Goal: Task Accomplishment & Management: Use online tool/utility

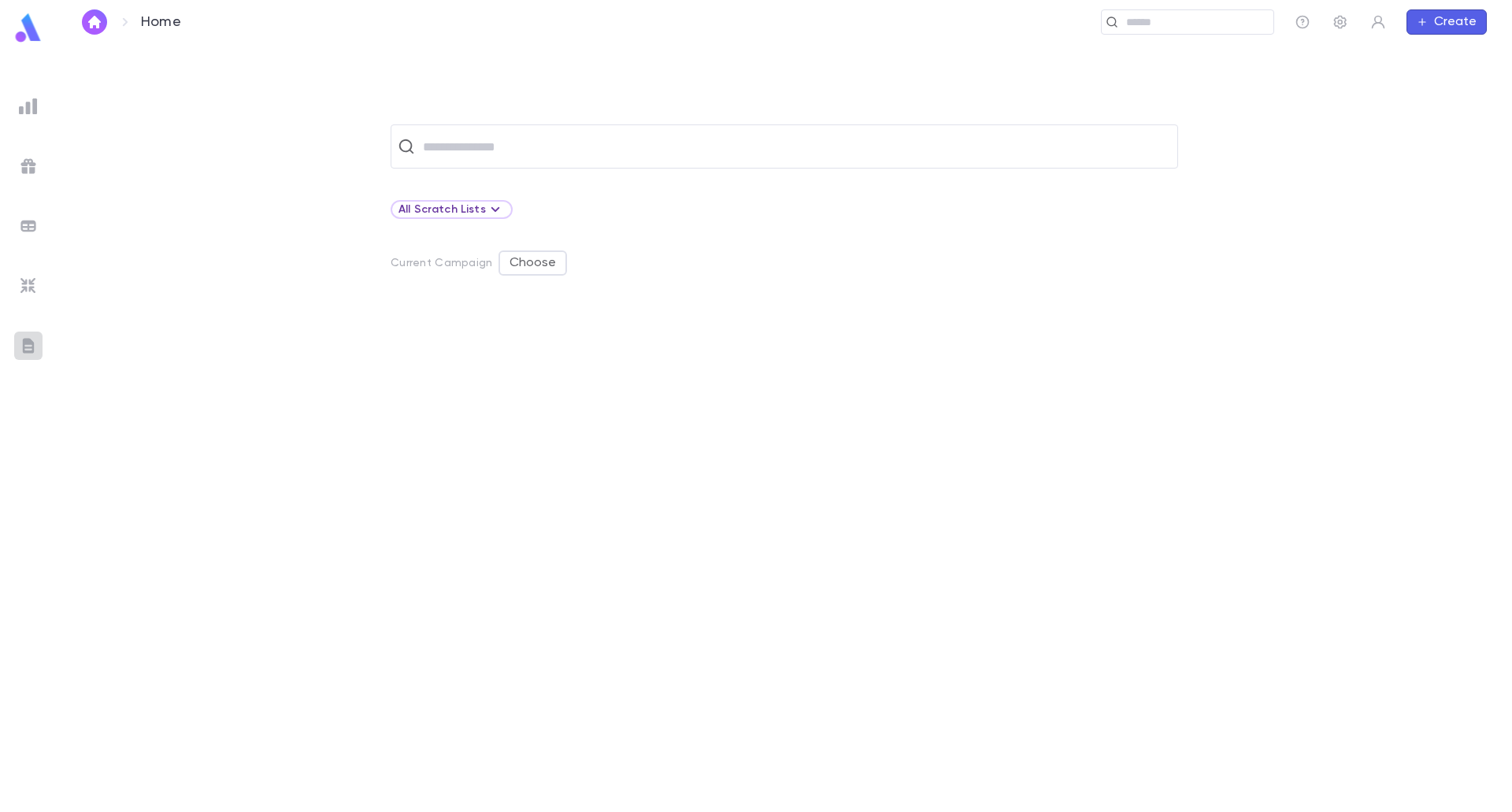
click at [27, 349] on img at bounding box center [28, 346] width 19 height 19
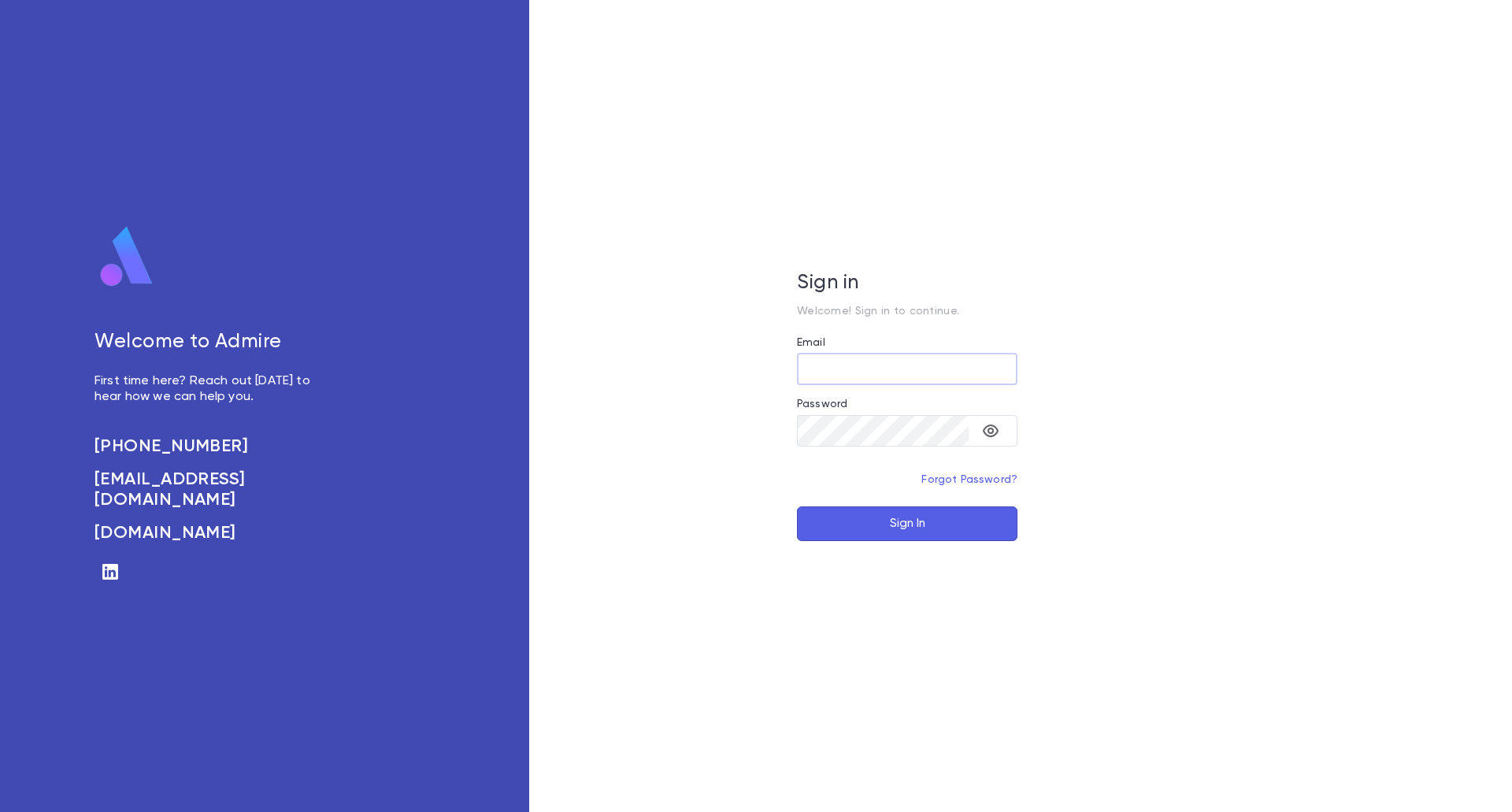
type input "**********"
click at [939, 513] on button "Sign In" at bounding box center [907, 523] width 221 height 35
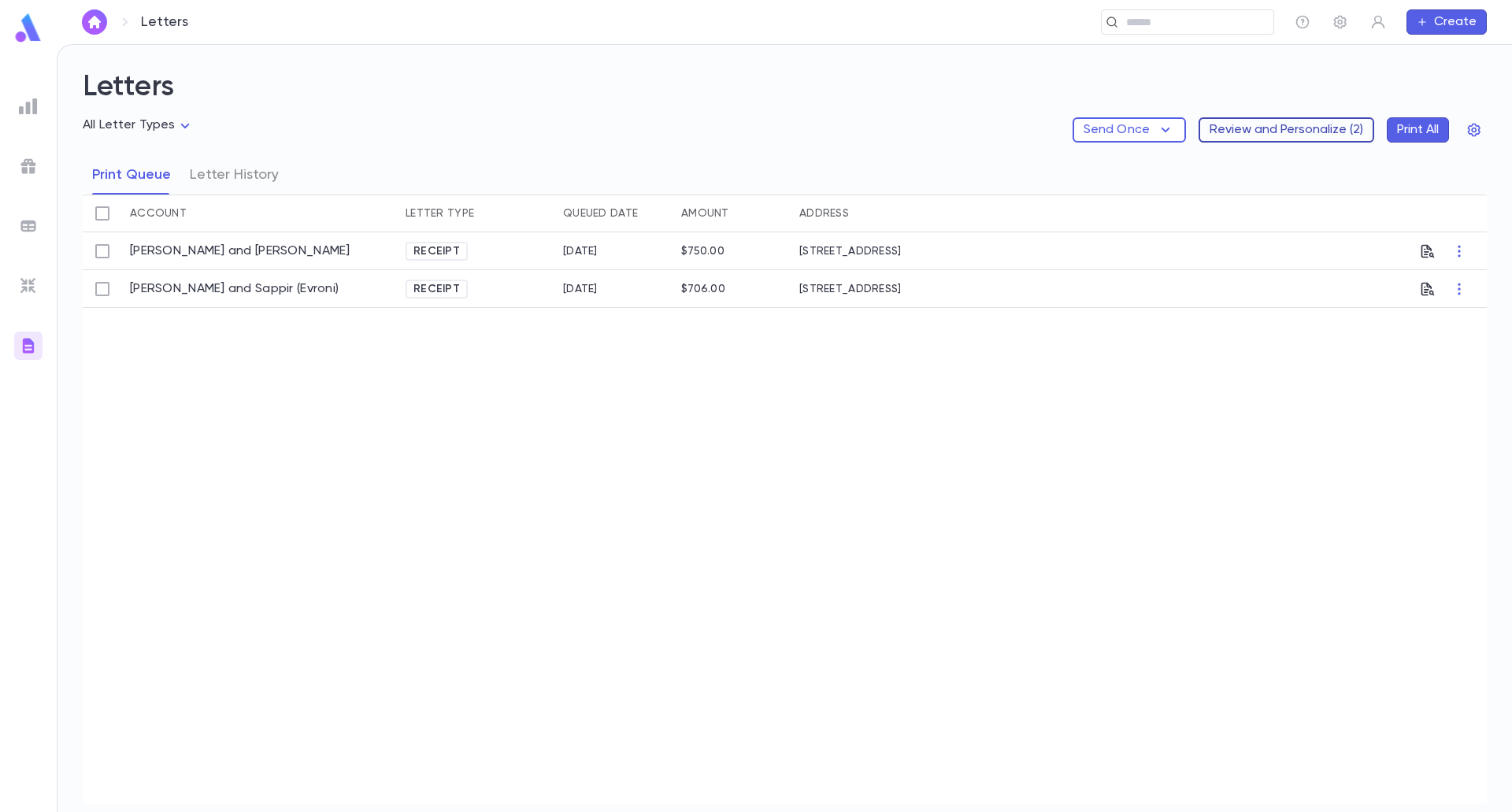
click at [1285, 127] on button "Review and Personalize ( 2 )" at bounding box center [1285, 129] width 175 height 25
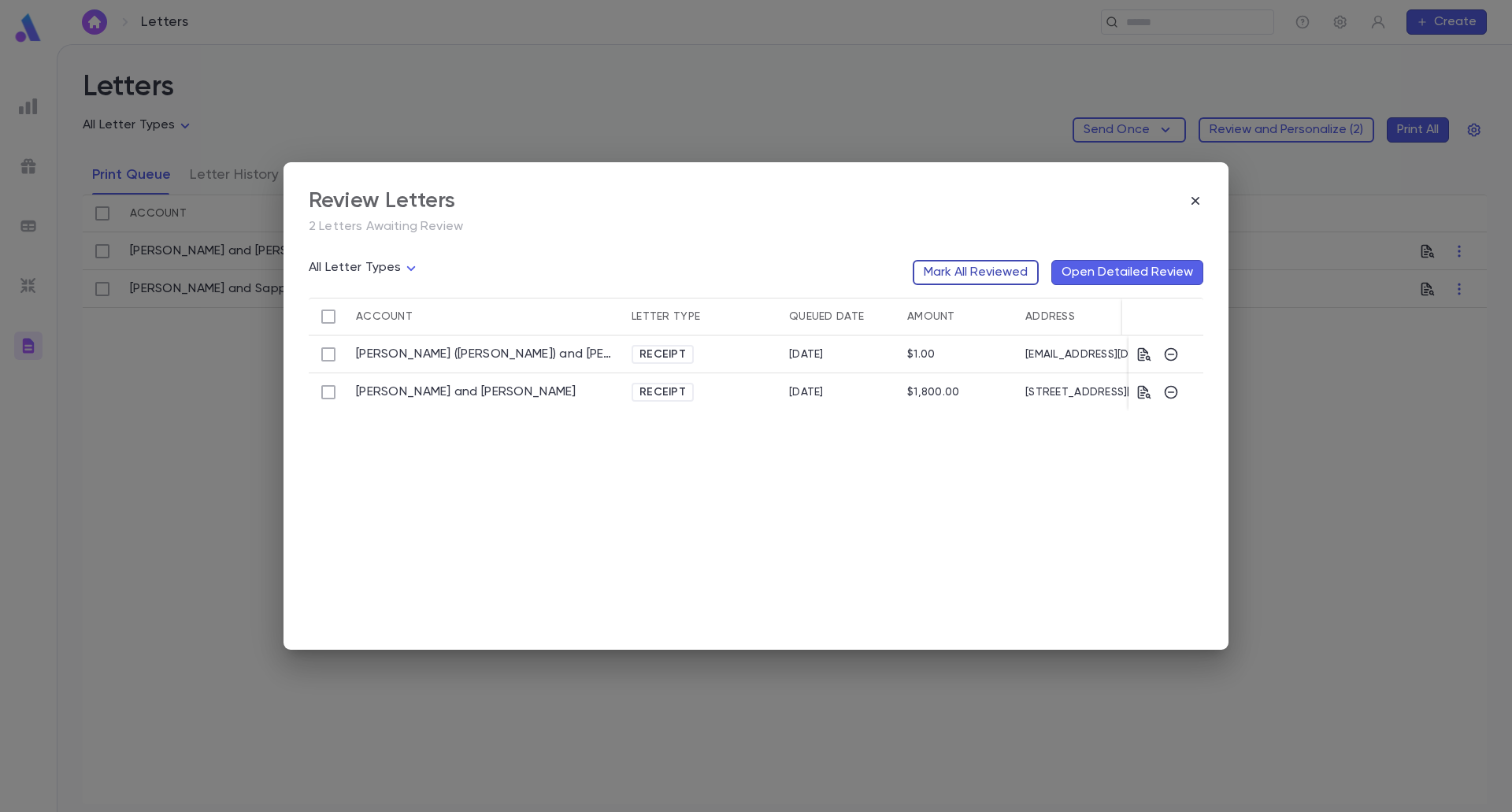
click at [1022, 276] on button "Mark All Reviewed" at bounding box center [975, 271] width 126 height 25
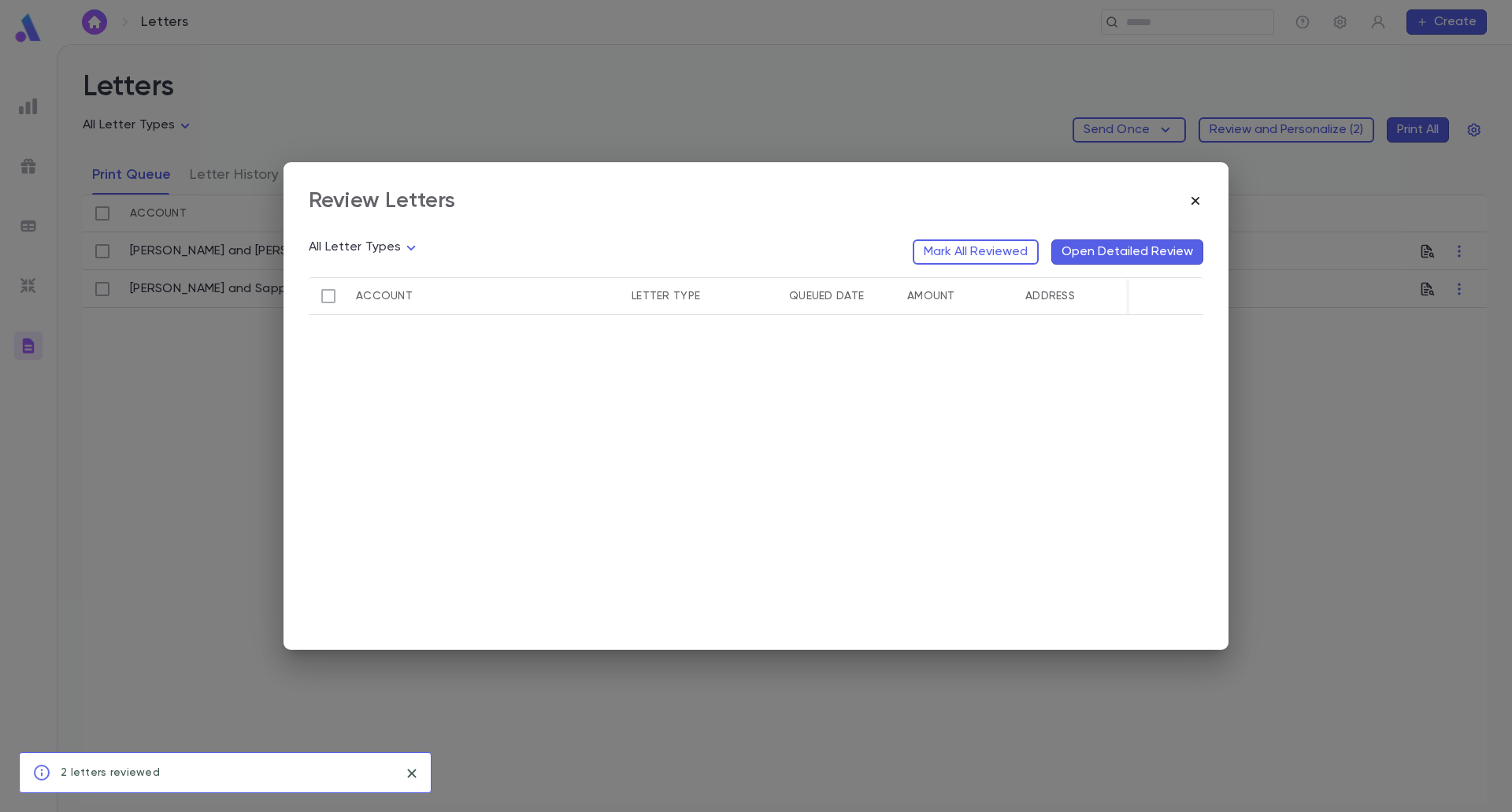
click at [1198, 200] on icon "button" at bounding box center [1195, 201] width 16 height 16
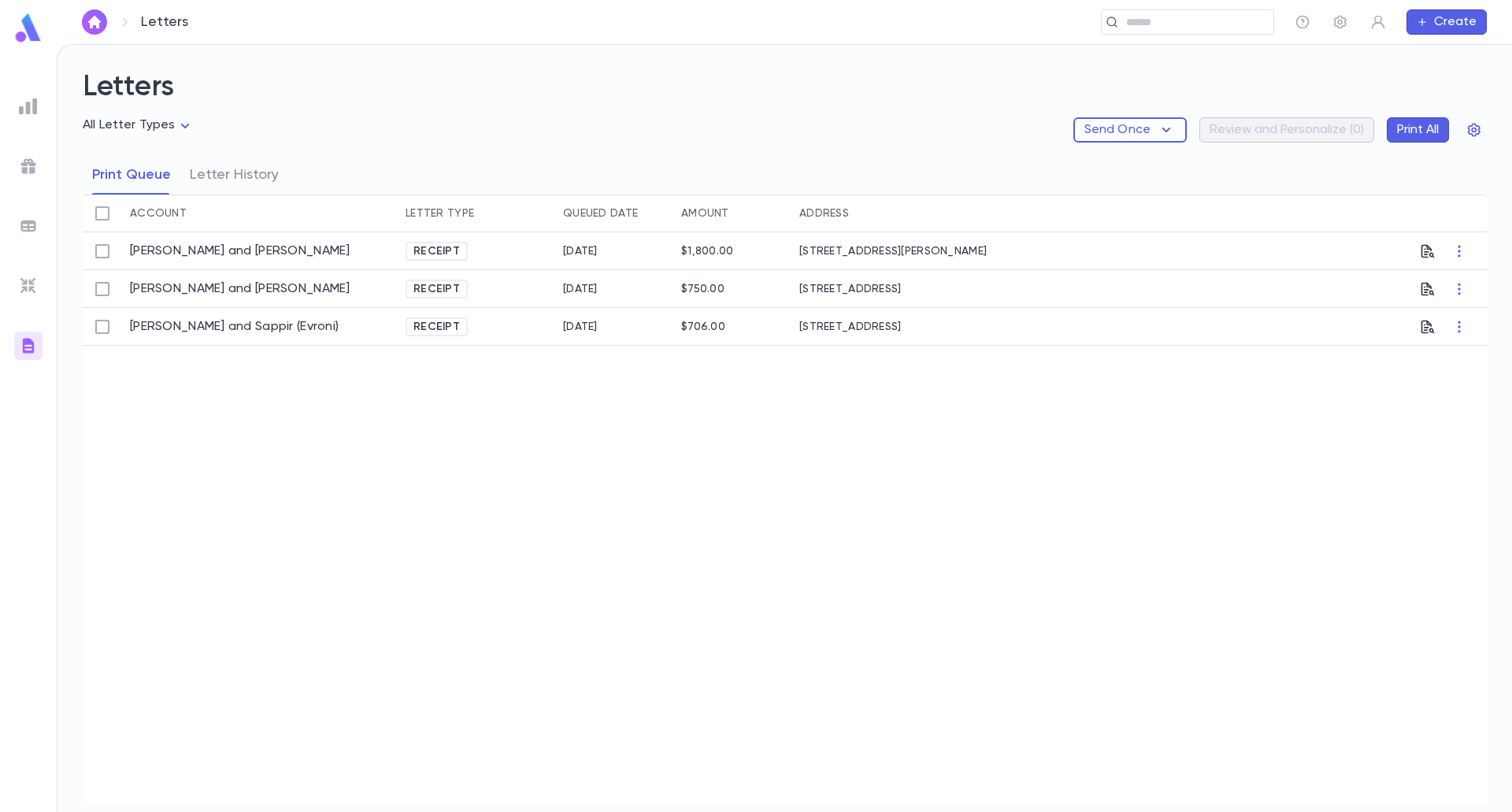
click at [1271, 396] on div "[PERSON_NAME] and Paloma Receipt [DATE] $1,800.00 [STREET_ADDRESS][GEOGRAPHIC_D…" at bounding box center [785, 518] width 1404 height 571
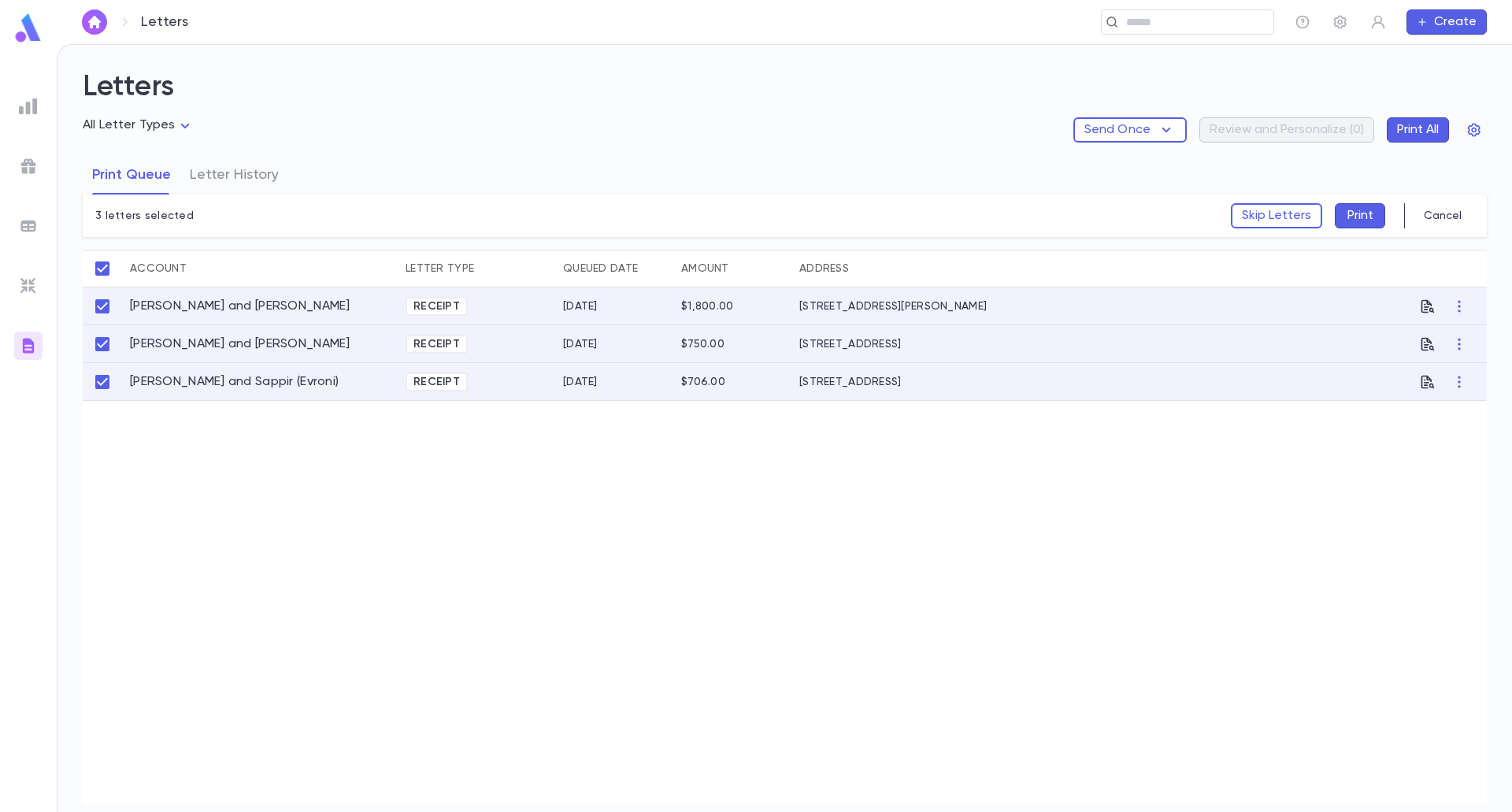
click at [1367, 215] on button "Print" at bounding box center [1360, 215] width 50 height 25
